Goal: Navigation & Orientation: Find specific page/section

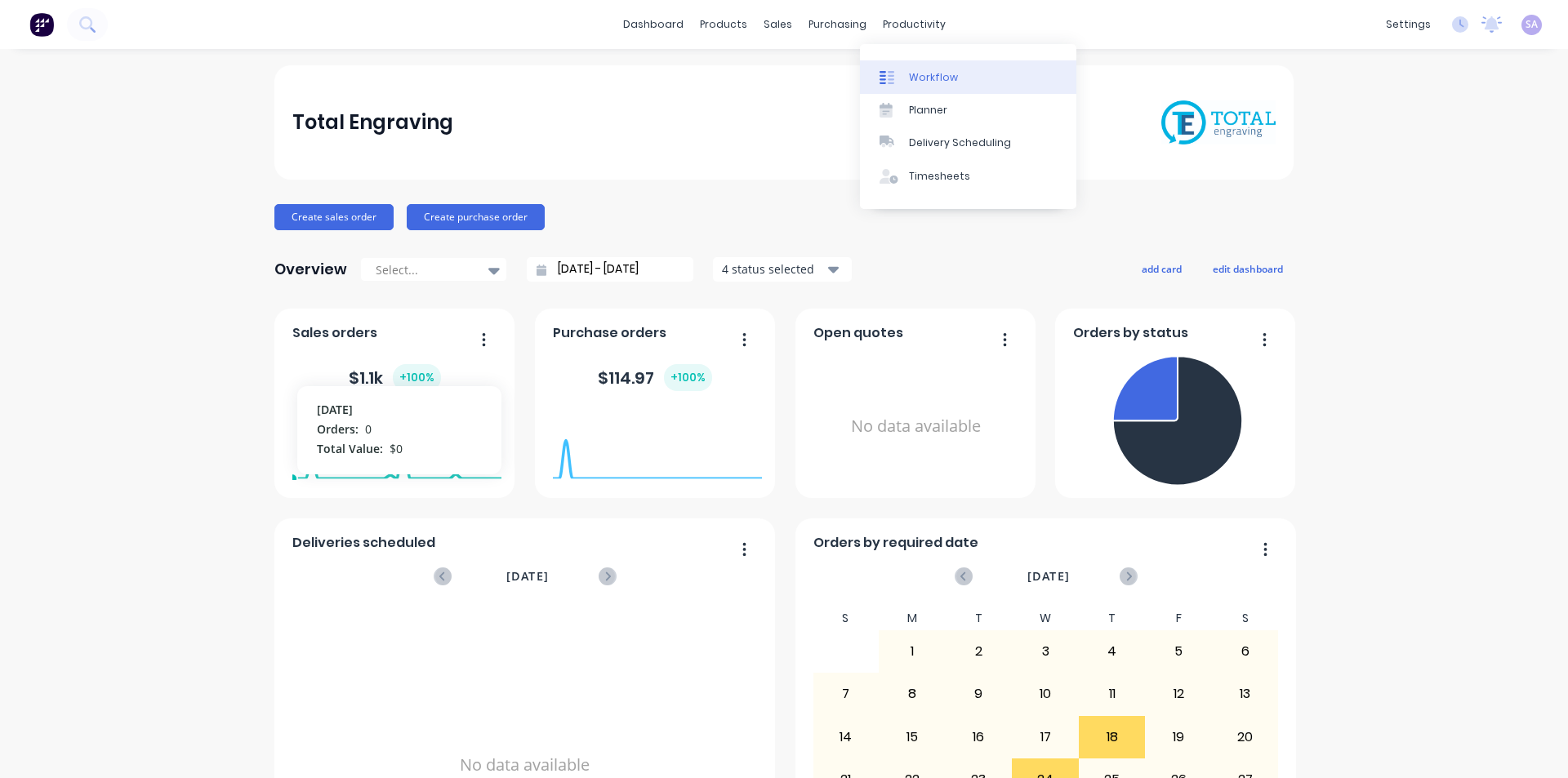
click at [930, 73] on div "Workflow" at bounding box center [934, 77] width 49 height 14
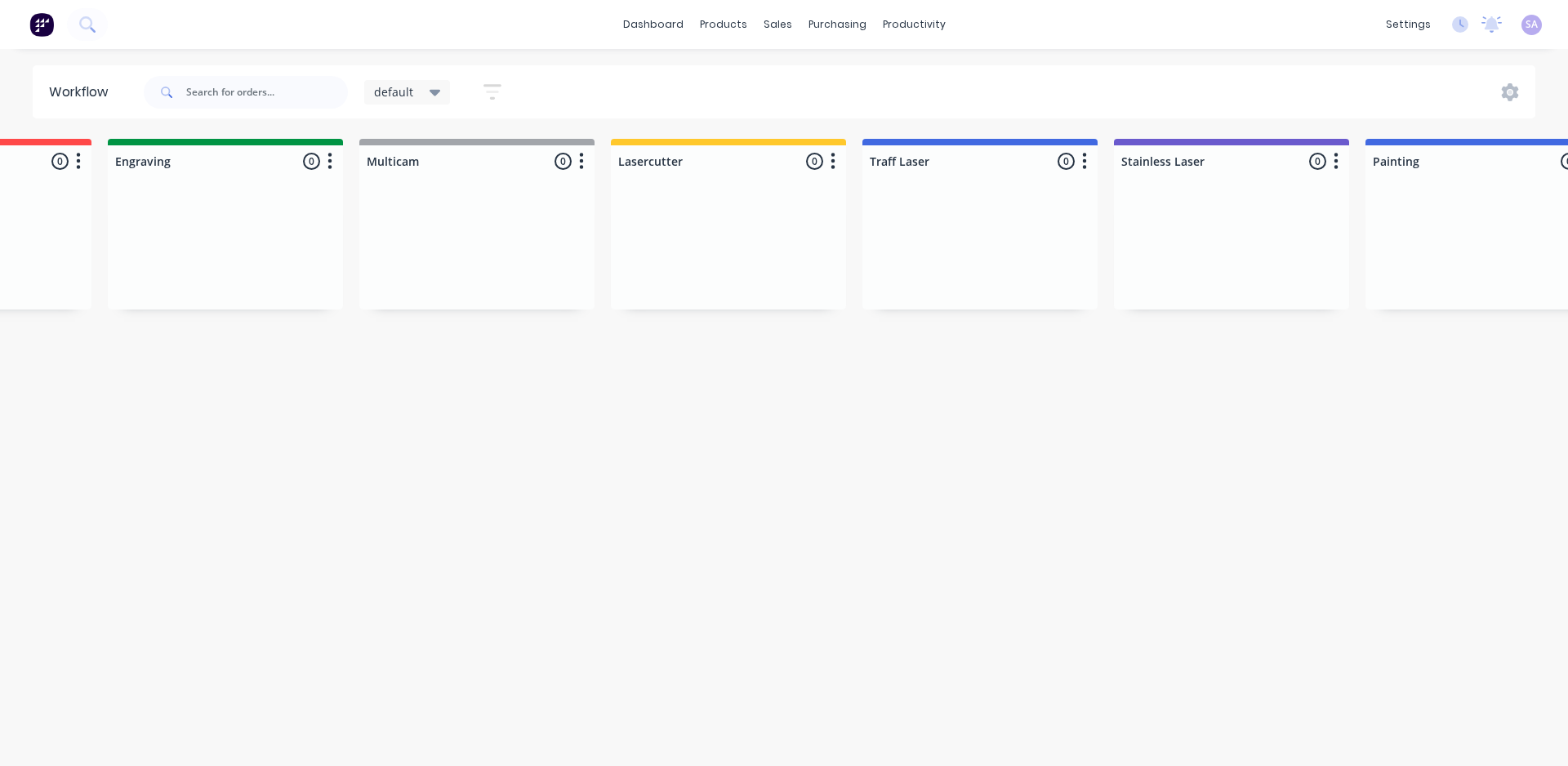
scroll to position [0, 144]
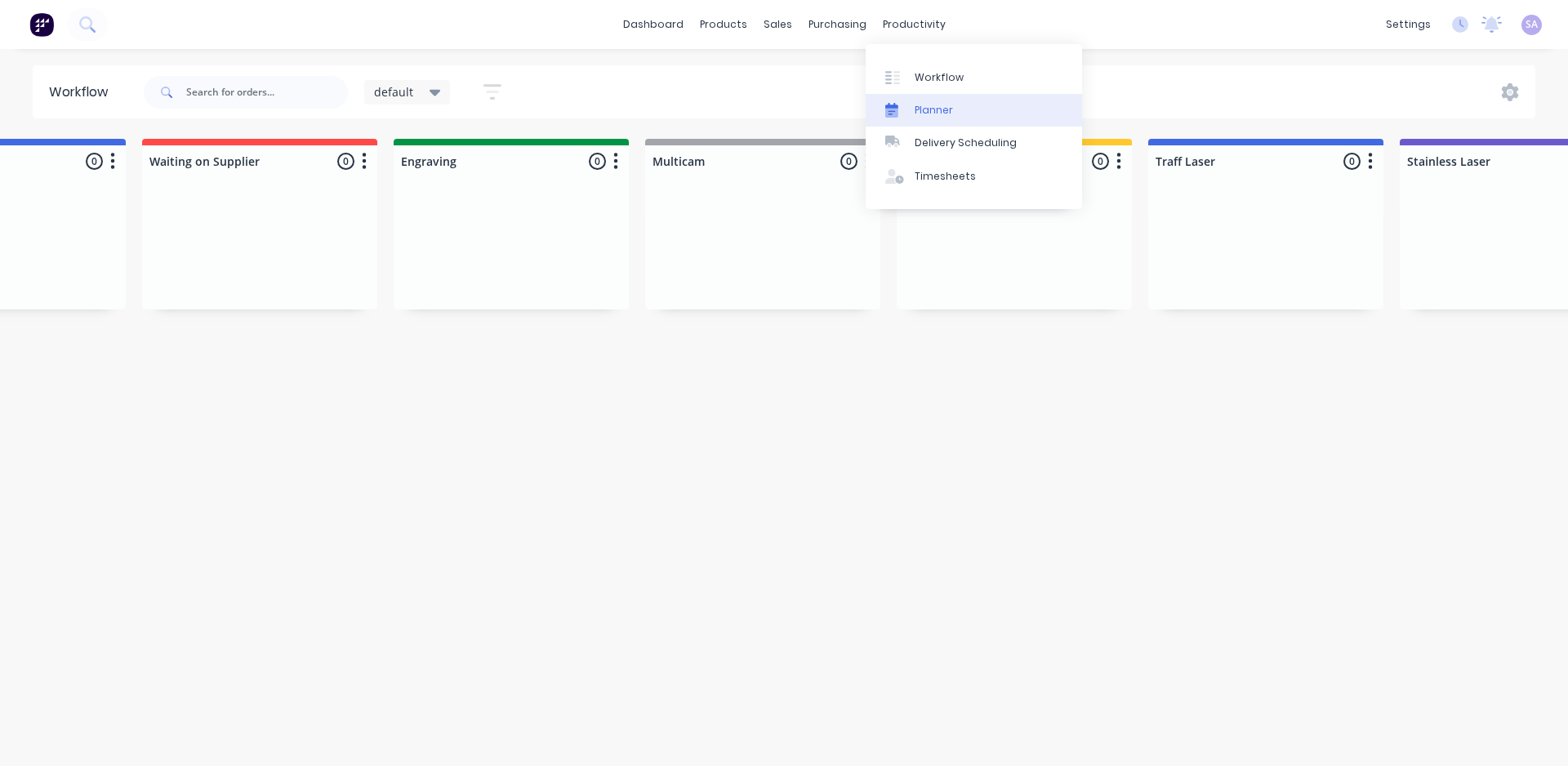
click at [919, 103] on div "Planner" at bounding box center [934, 109] width 38 height 14
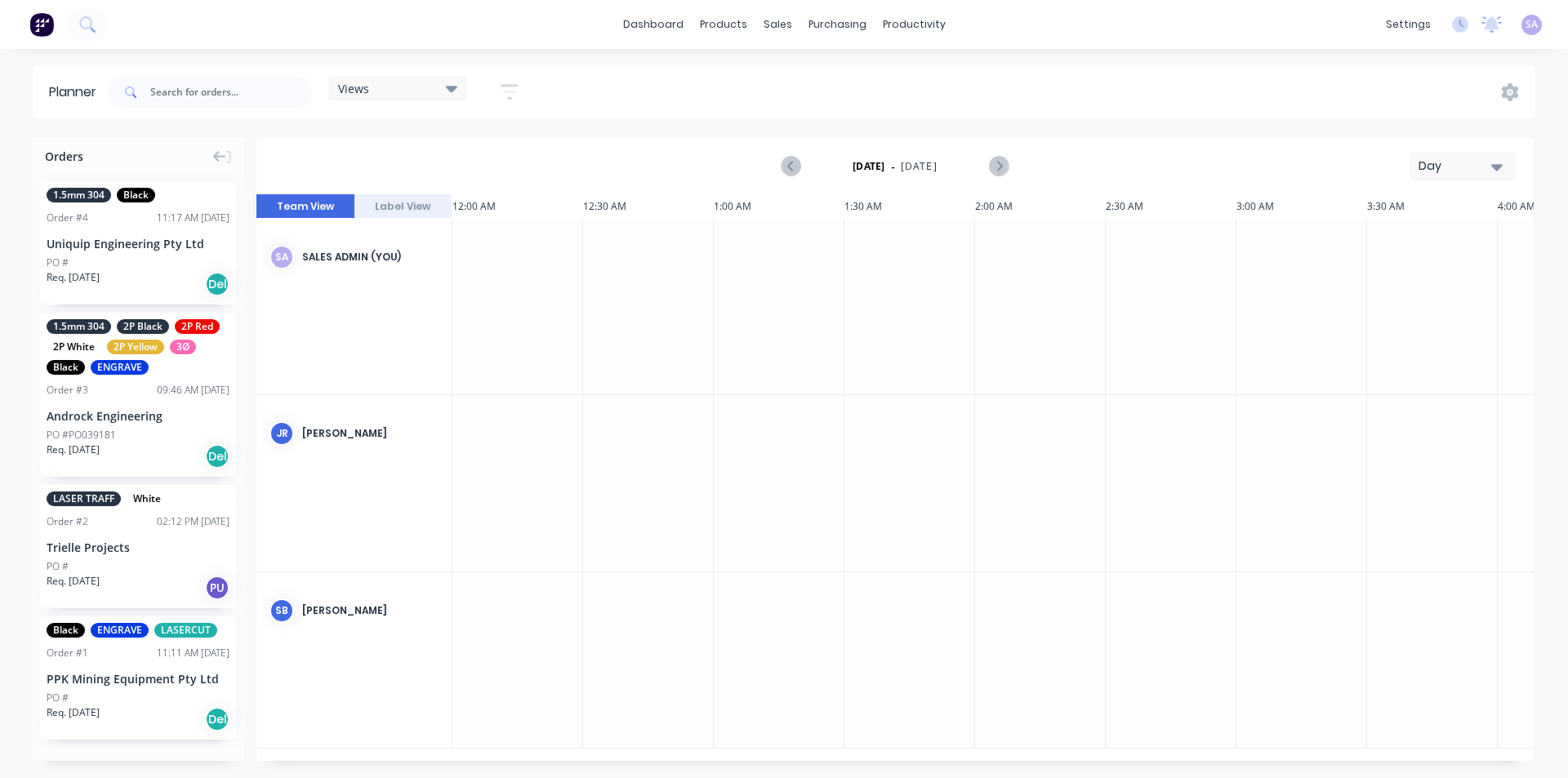
scroll to position [0, 3202]
click at [1478, 152] on button "Day" at bounding box center [1463, 166] width 106 height 28
click at [1397, 235] on div "Week" at bounding box center [1426, 242] width 161 height 32
click at [1454, 159] on div "Week" at bounding box center [1456, 166] width 75 height 17
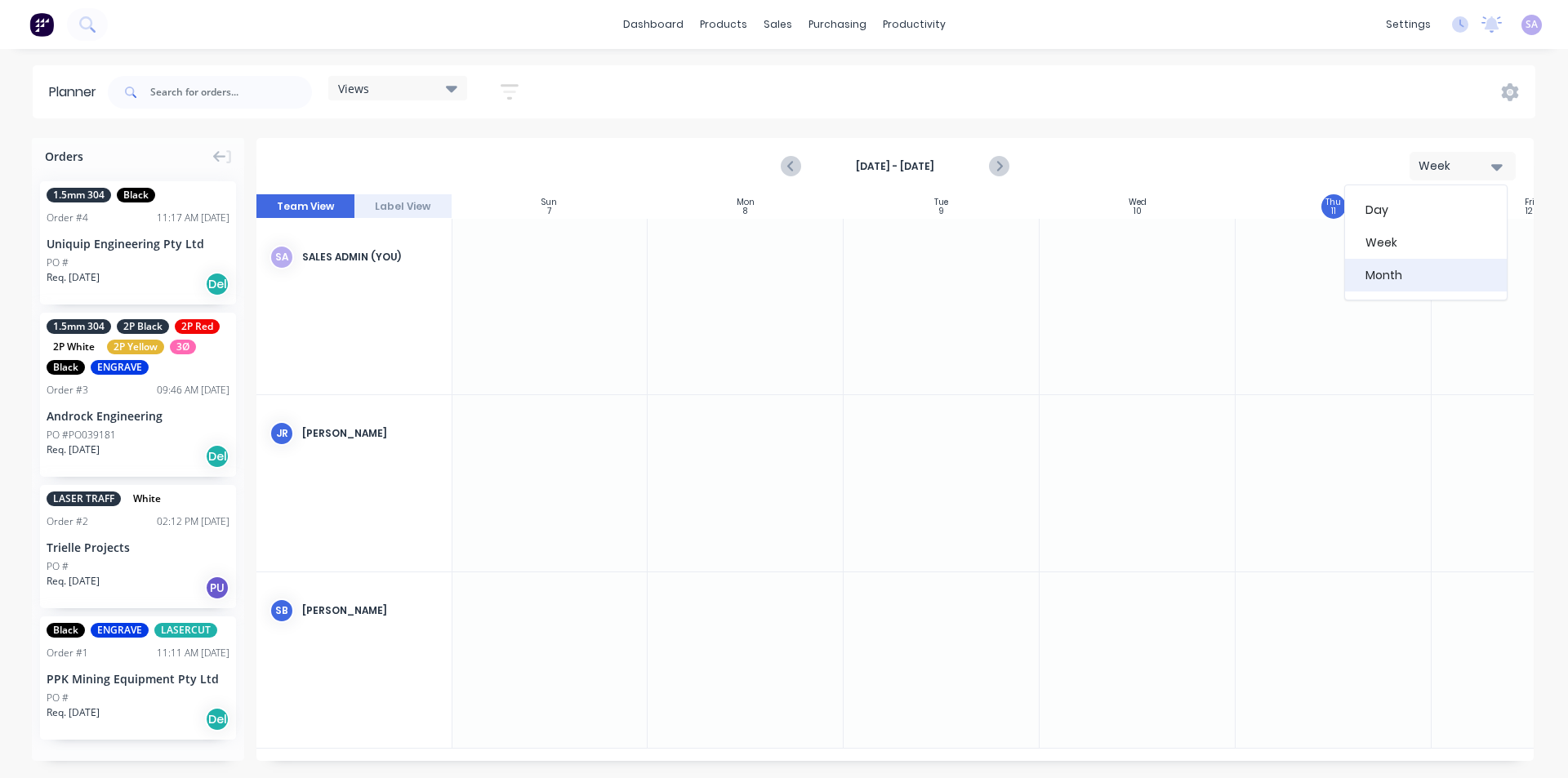
click at [1414, 273] on div "Month" at bounding box center [1426, 275] width 161 height 32
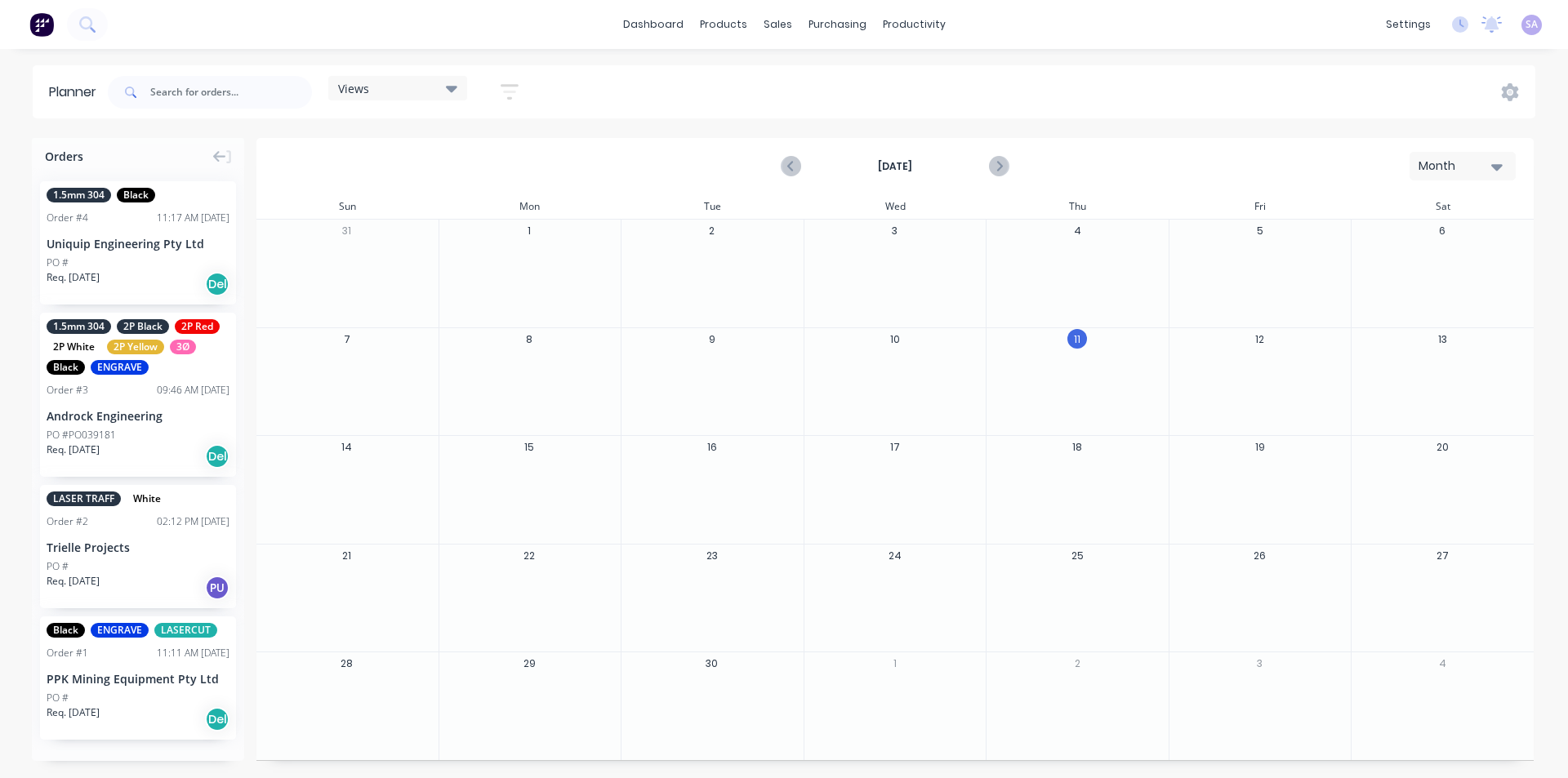
click at [1091, 273] on div at bounding box center [1077, 275] width 181 height 53
click at [1082, 257] on div at bounding box center [1077, 275] width 181 height 53
click at [433, 90] on div "Views" at bounding box center [398, 87] width 120 height 14
click at [560, 77] on div "Views Save new view None (Default) edit Standard edit Show/Hide users Show/Hide…" at bounding box center [820, 92] width 1431 height 49
click at [501, 82] on icon "button" at bounding box center [509, 91] width 18 height 20
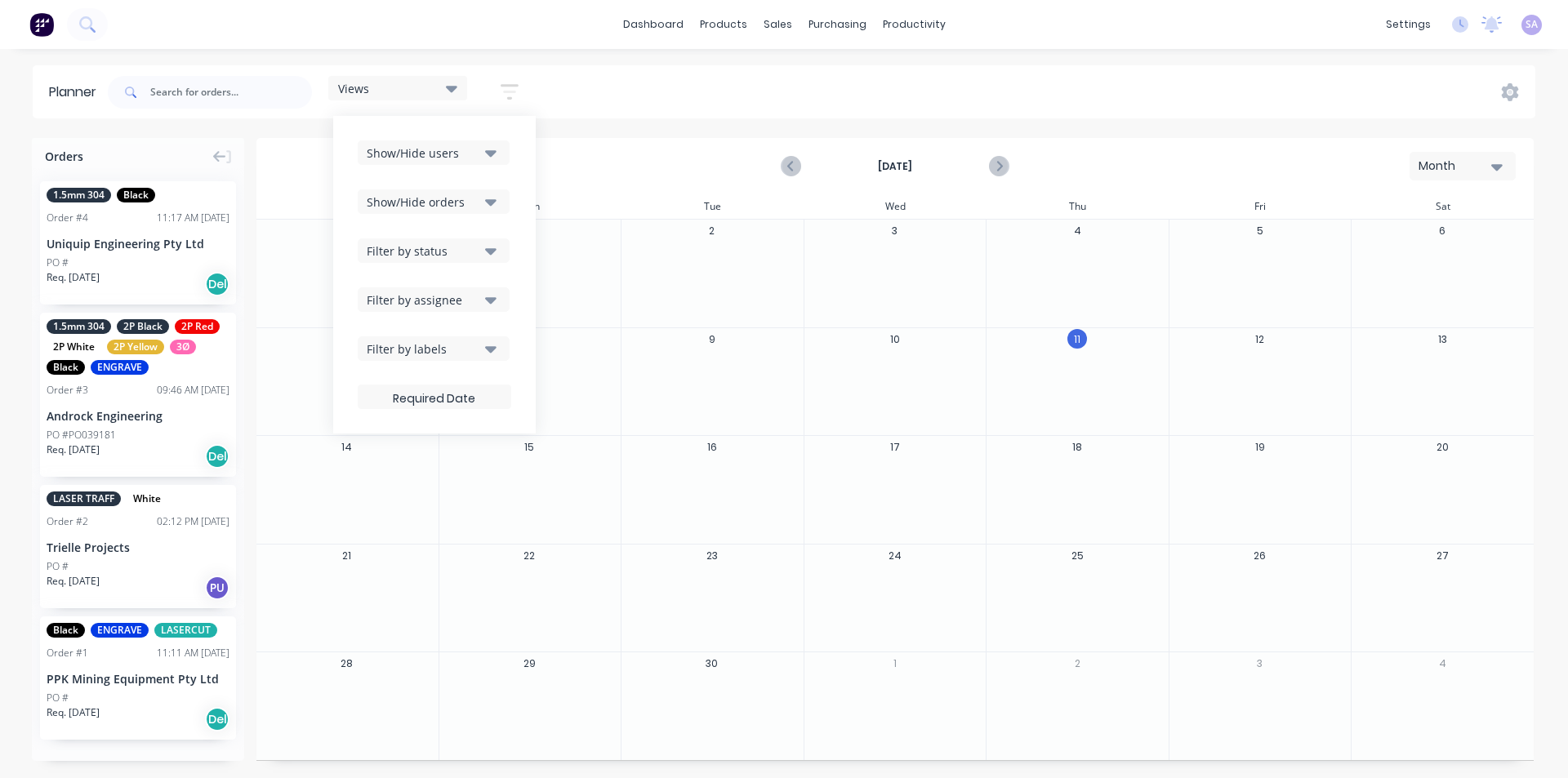
click at [467, 344] on button "Filter by labels" at bounding box center [434, 349] width 152 height 25
click at [485, 347] on icon "button" at bounding box center [491, 350] width 11 height 7
click at [485, 297] on icon "button" at bounding box center [491, 300] width 11 height 7
click at [485, 294] on icon "button" at bounding box center [491, 299] width 11 height 18
click at [485, 244] on icon "button" at bounding box center [491, 251] width 11 height 18
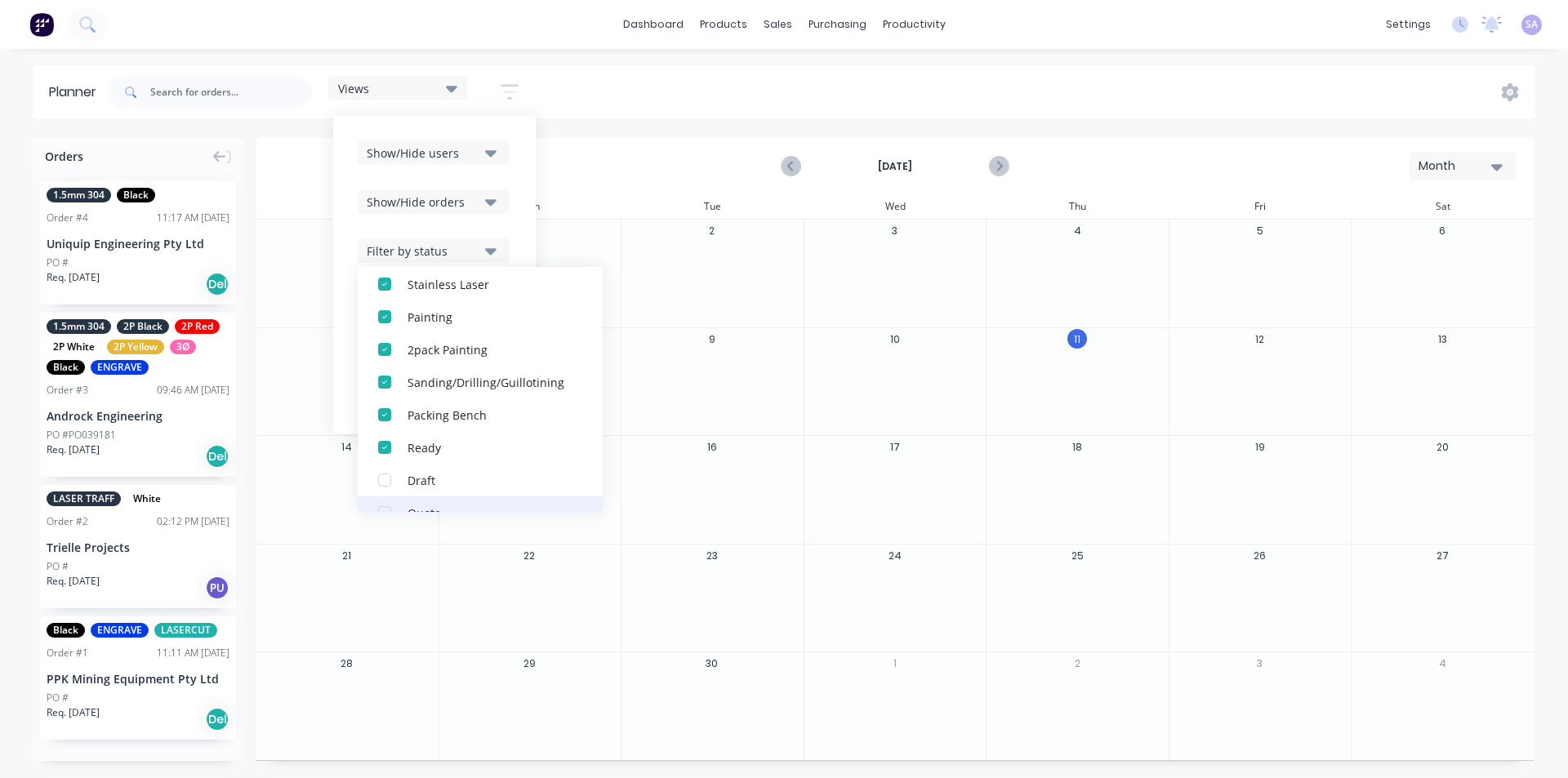
scroll to position [0, 0]
click at [485, 248] on icon "button" at bounding box center [491, 251] width 11 height 7
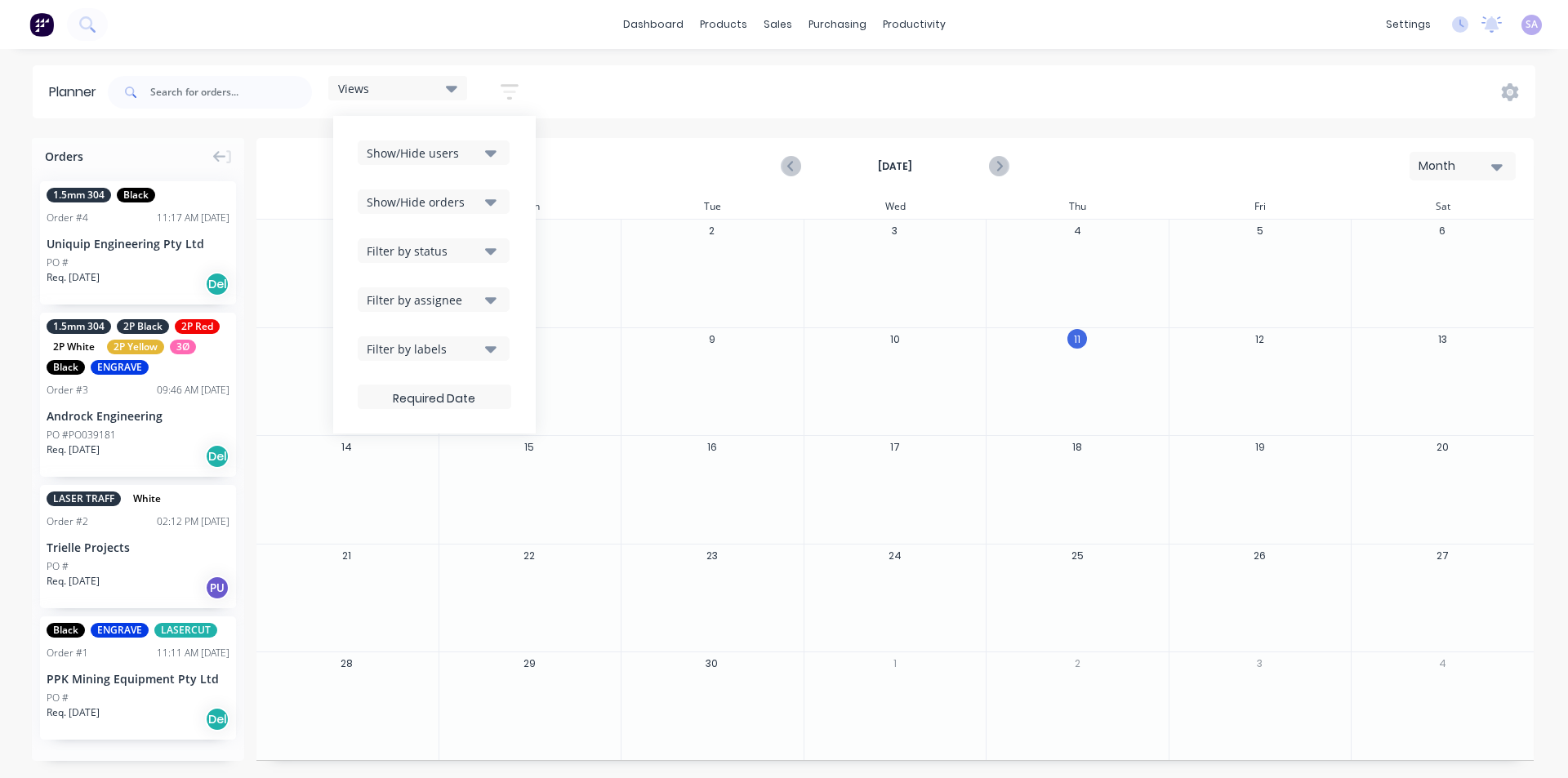
click at [485, 200] on icon "button" at bounding box center [491, 202] width 11 height 7
click at [485, 199] on icon "button" at bounding box center [491, 202] width 11 height 7
click at [485, 150] on icon "button" at bounding box center [491, 153] width 11 height 7
click at [217, 151] on icon at bounding box center [219, 157] width 13 height 11
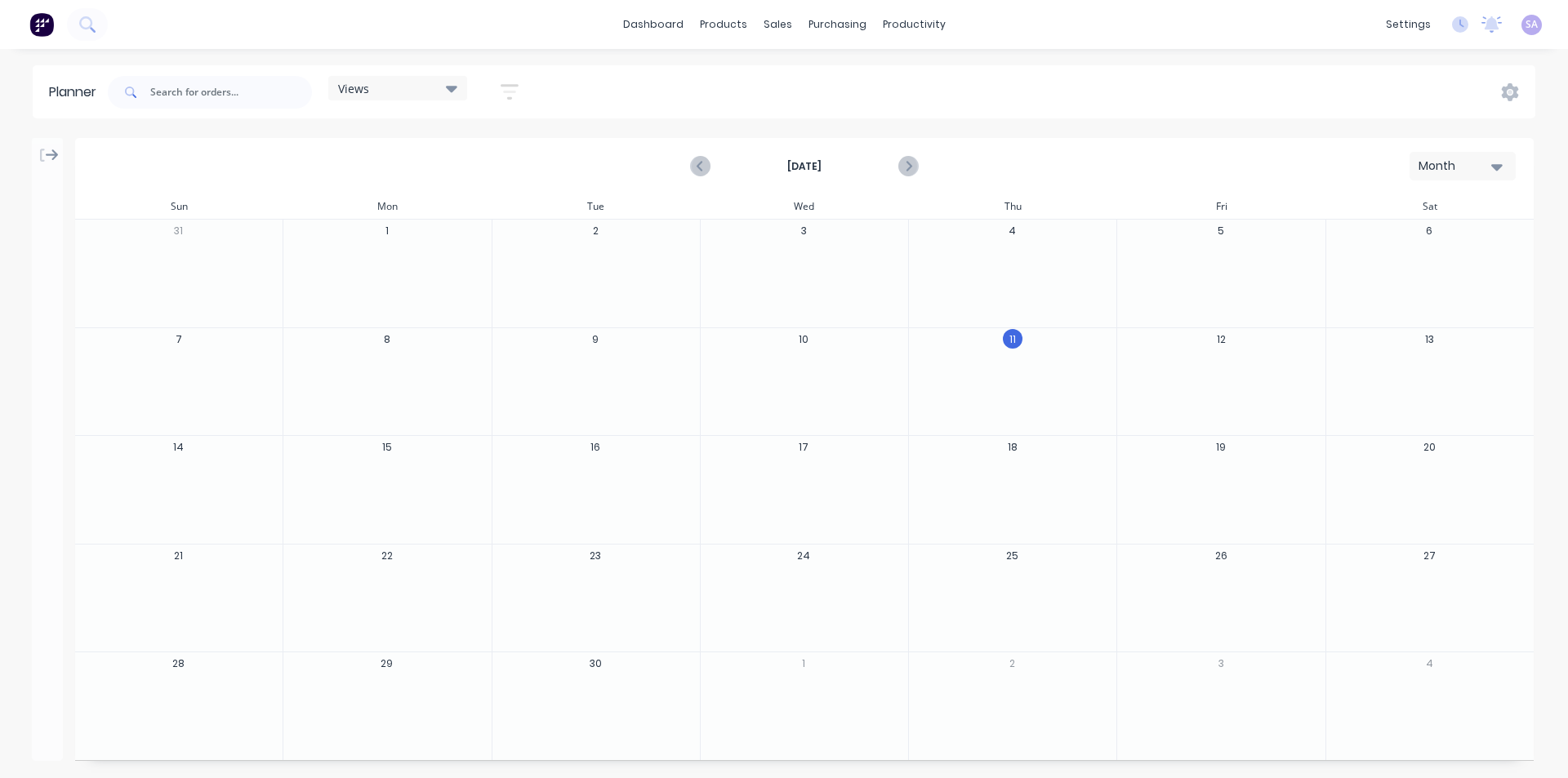
click at [689, 374] on div at bounding box center [596, 382] width 207 height 53
click at [794, 357] on div at bounding box center [804, 382] width 207 height 53
click at [801, 253] on div at bounding box center [804, 275] width 207 height 53
click at [445, 85] on icon at bounding box center [451, 88] width 11 height 7
click at [491, 78] on button "button" at bounding box center [509, 92] width 52 height 32
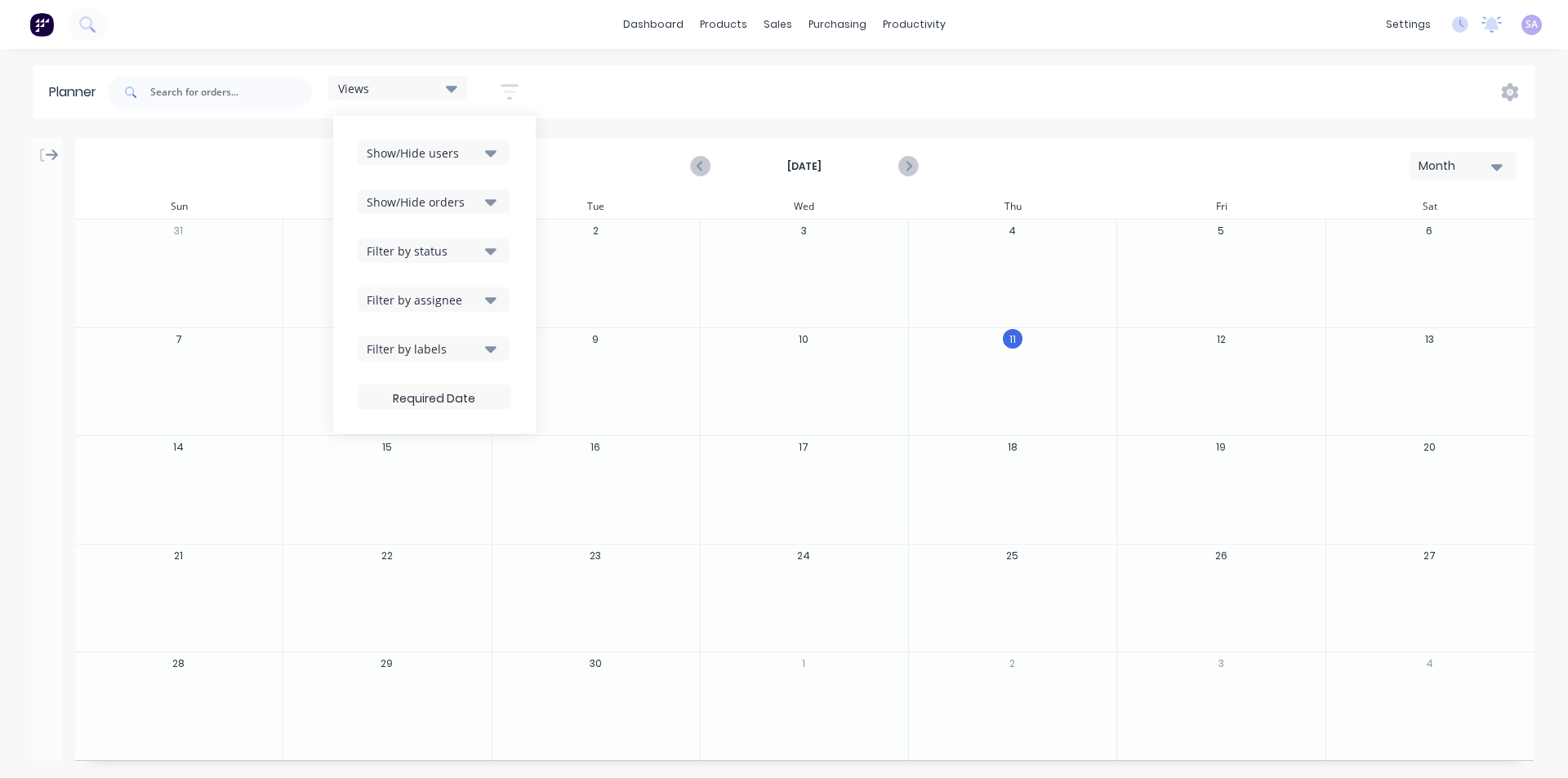
click at [485, 151] on icon "button" at bounding box center [491, 153] width 11 height 7
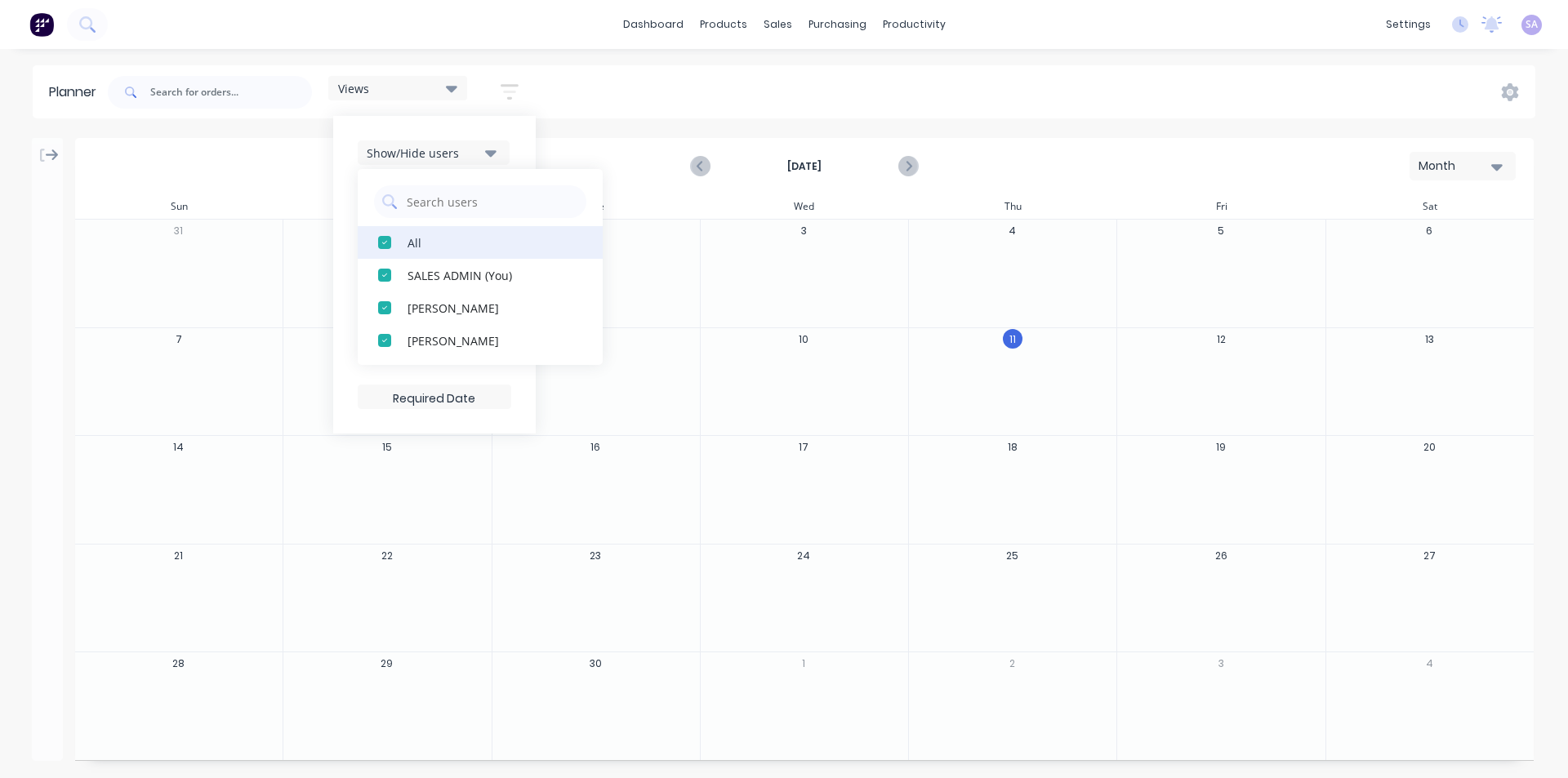
click at [368, 238] on div "button" at bounding box center [385, 242] width 32 height 32
click at [485, 145] on icon "button" at bounding box center [491, 152] width 11 height 18
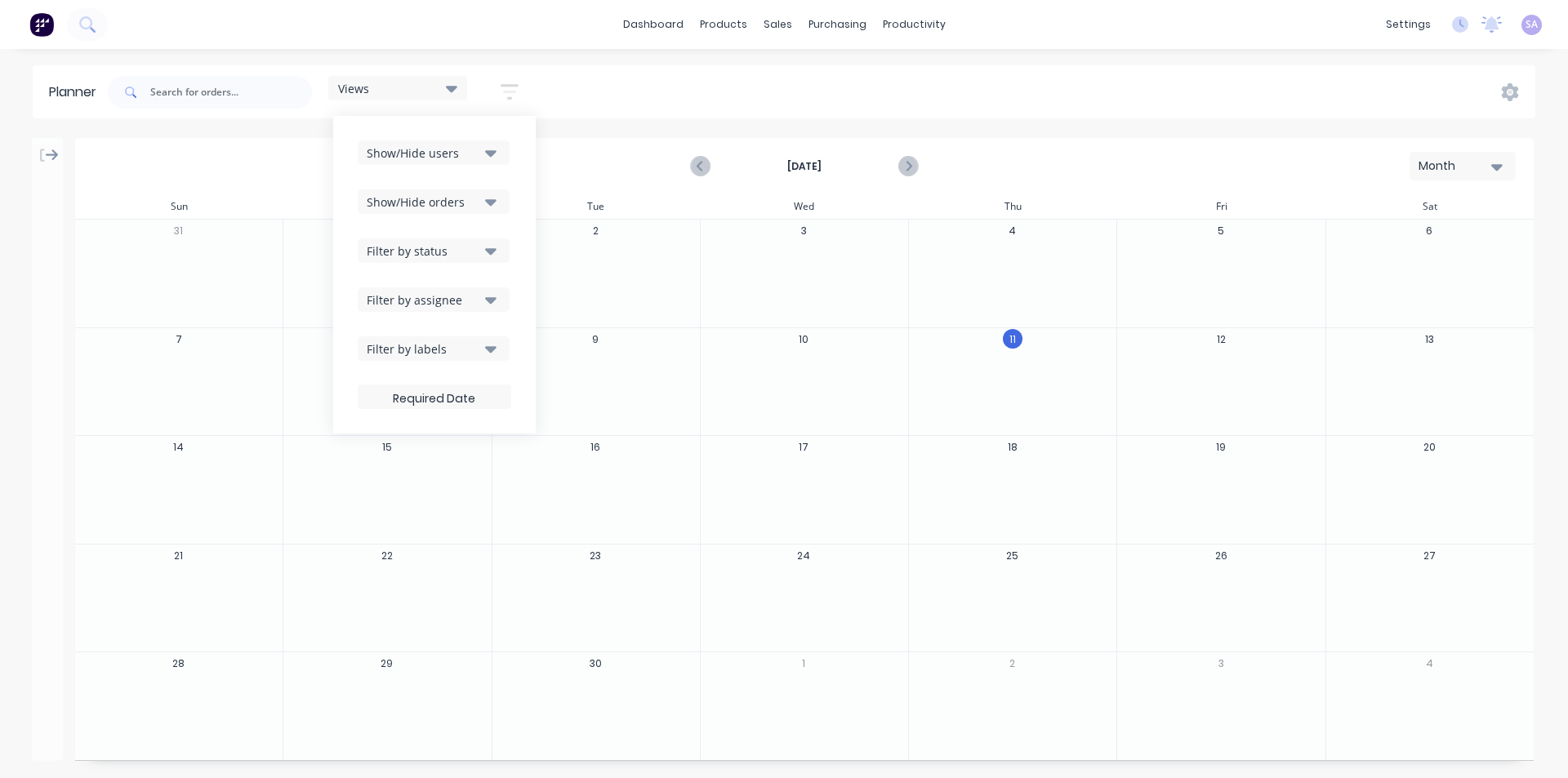
click at [485, 256] on icon "button" at bounding box center [491, 251] width 11 height 18
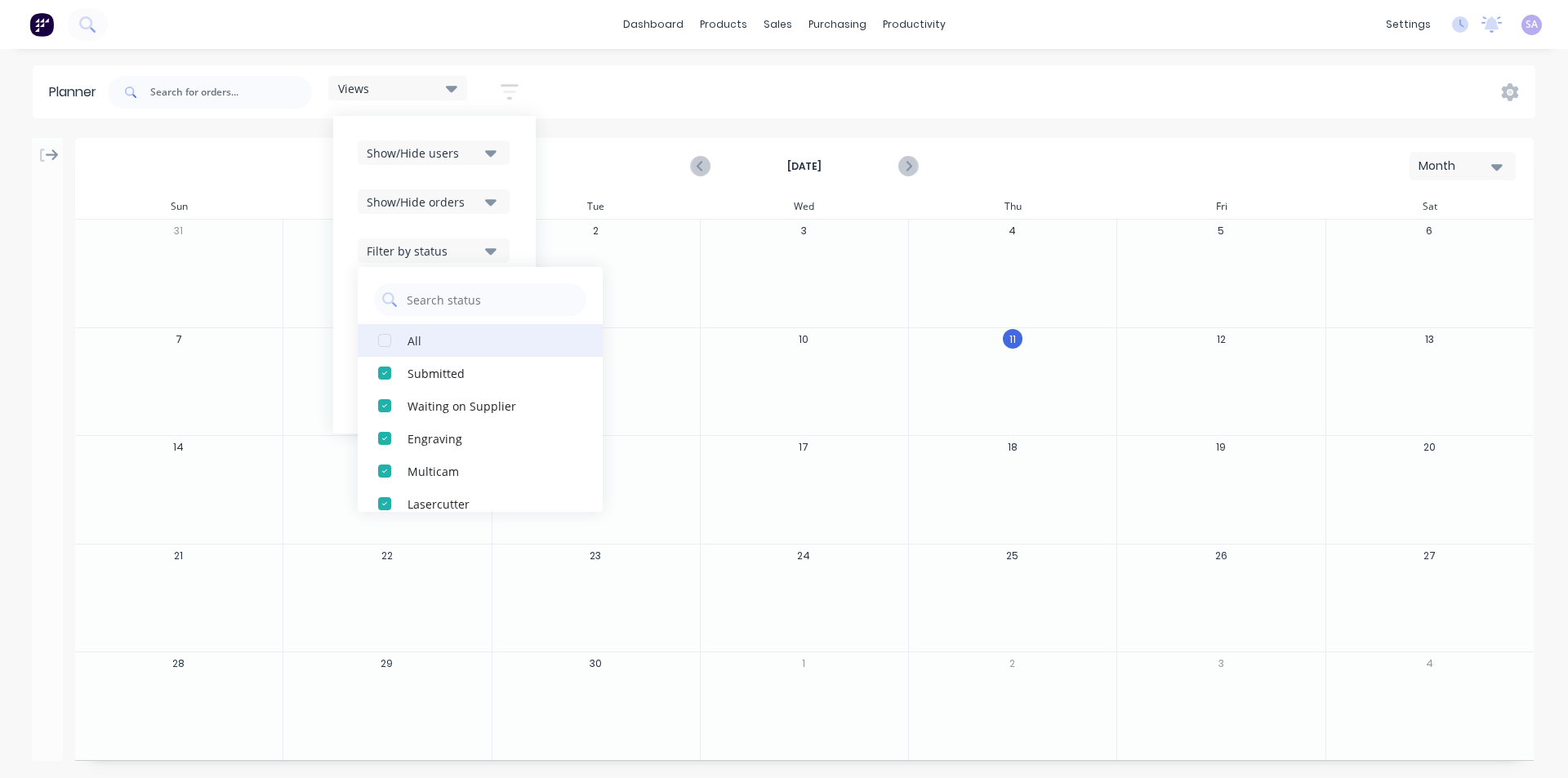
click at [370, 335] on div "button" at bounding box center [385, 340] width 32 height 32
click at [485, 242] on icon "button" at bounding box center [491, 251] width 11 height 18
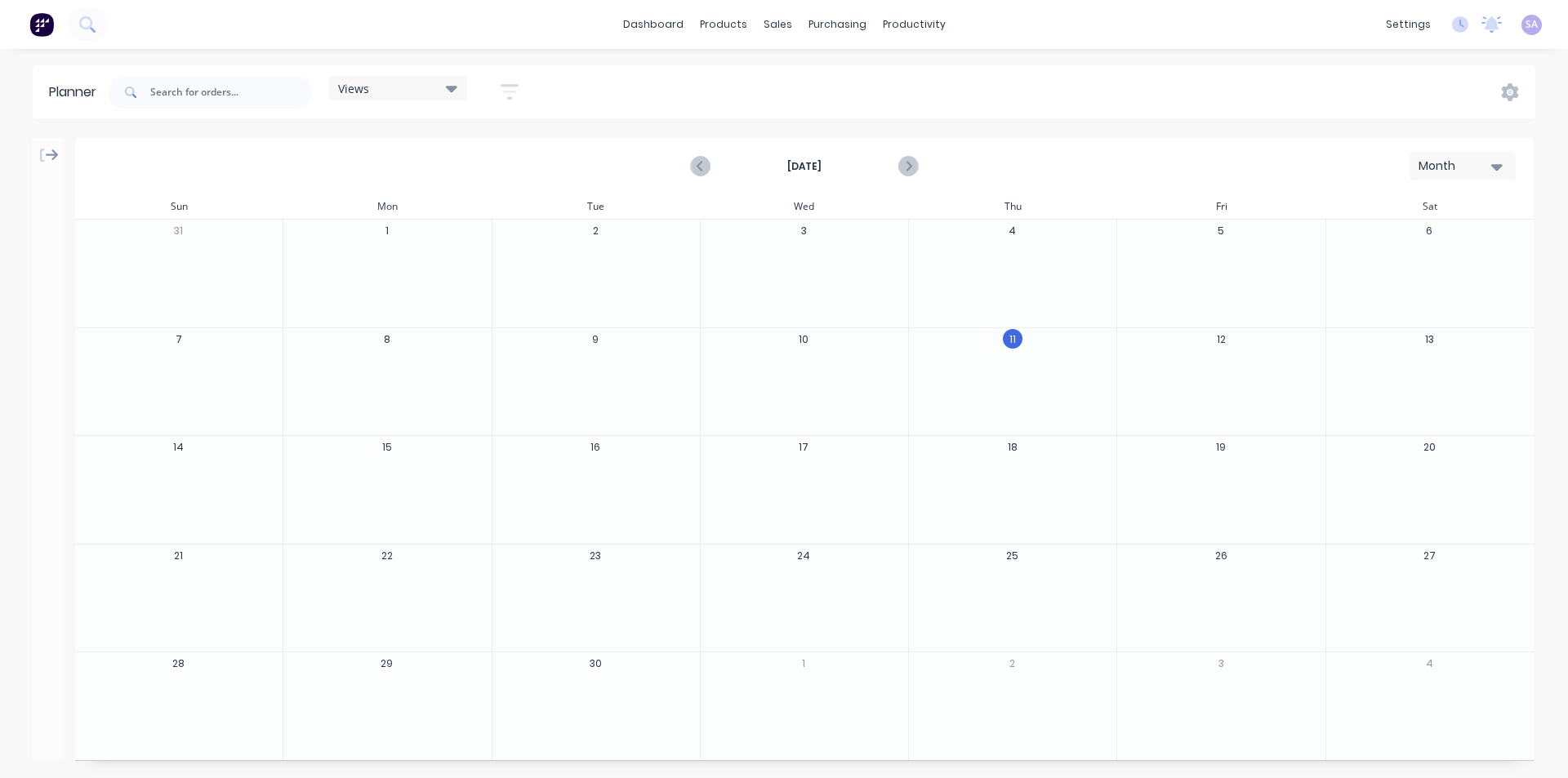
click at [662, 281] on div at bounding box center [596, 275] width 207 height 53
click at [930, 257] on div at bounding box center [1012, 275] width 207 height 53
click at [996, 253] on div at bounding box center [1012, 275] width 207 height 53
click at [49, 148] on icon at bounding box center [52, 155] width 13 height 14
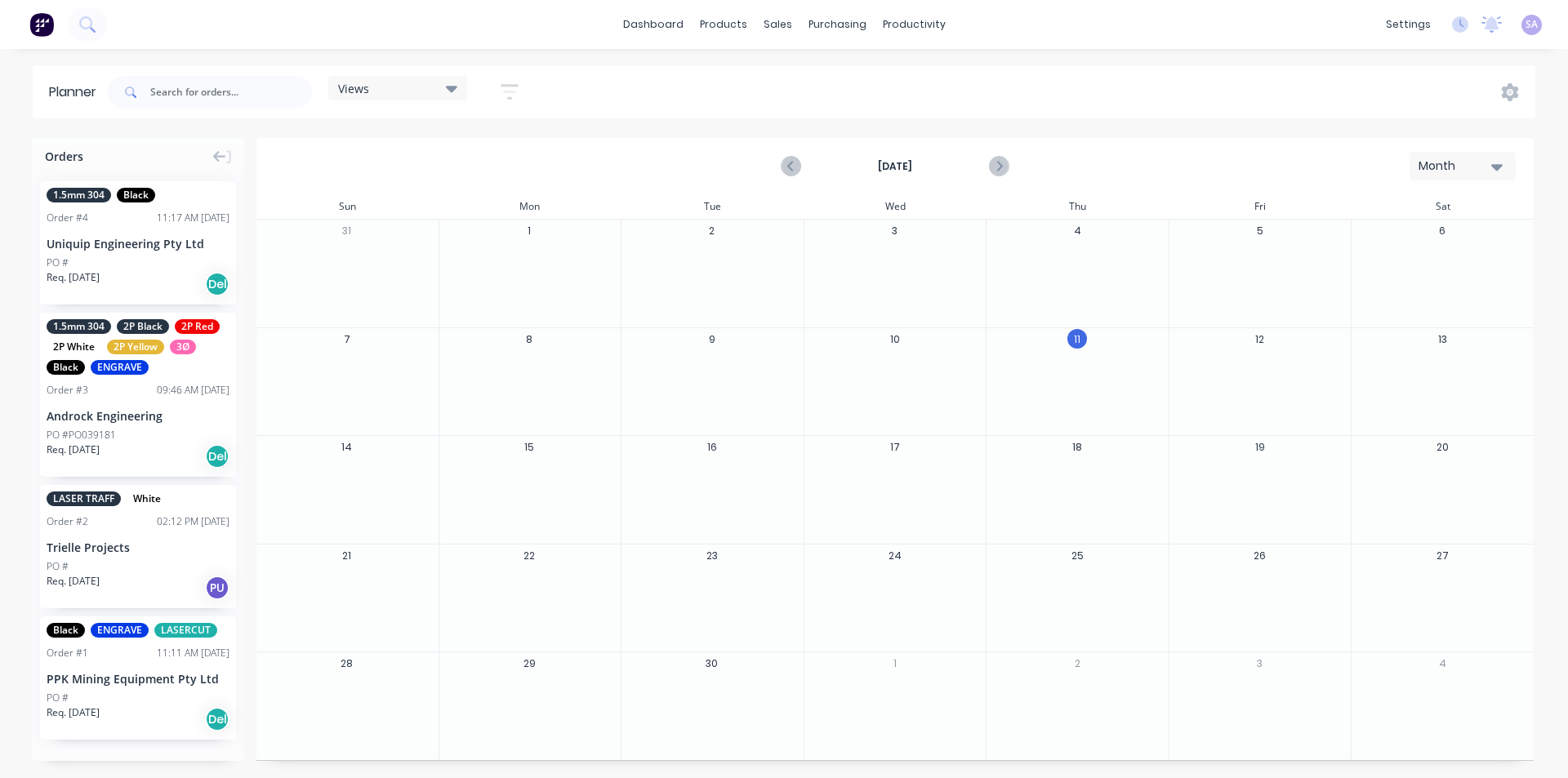
click at [166, 236] on div "Uniquip Engineering Pty Ltd" at bounding box center [138, 244] width 183 height 17
